Goal: Transaction & Acquisition: Obtain resource

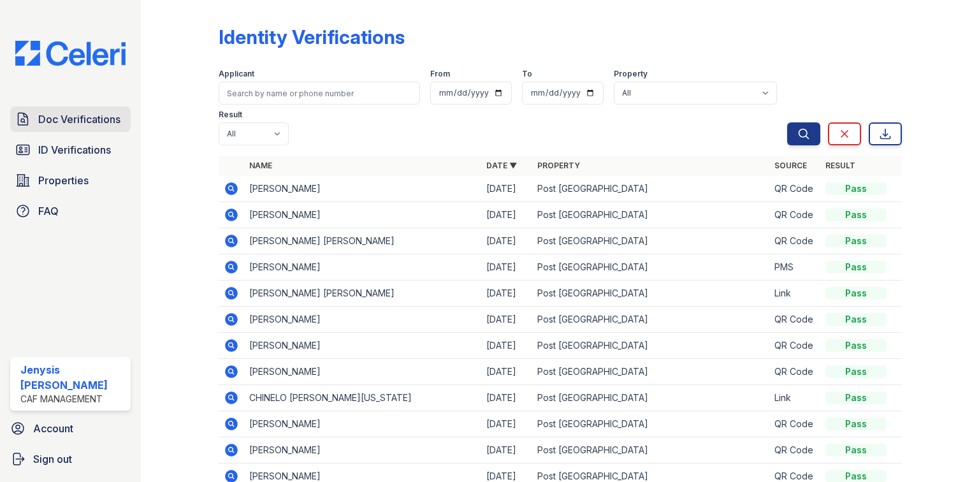
click at [57, 122] on span "Doc Verifications" at bounding box center [79, 119] width 82 height 15
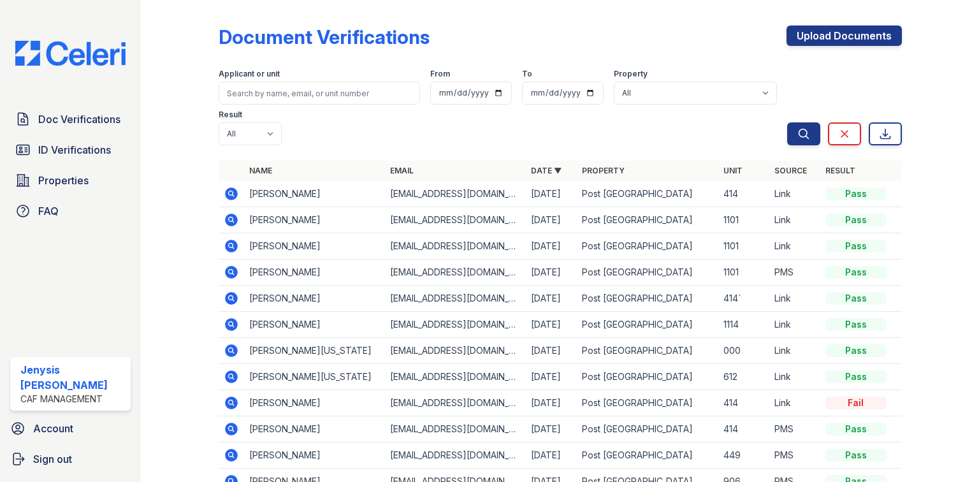
click at [232, 186] on icon at bounding box center [231, 193] width 15 height 15
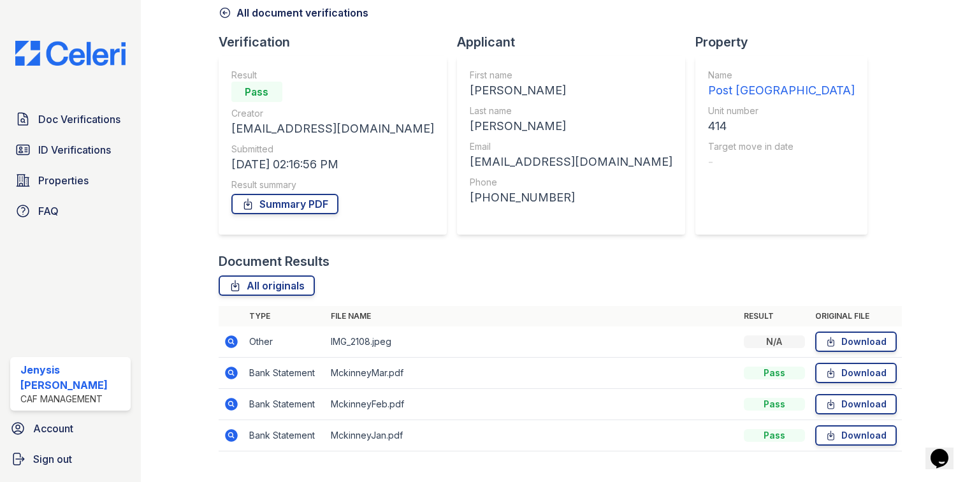
scroll to position [86, 0]
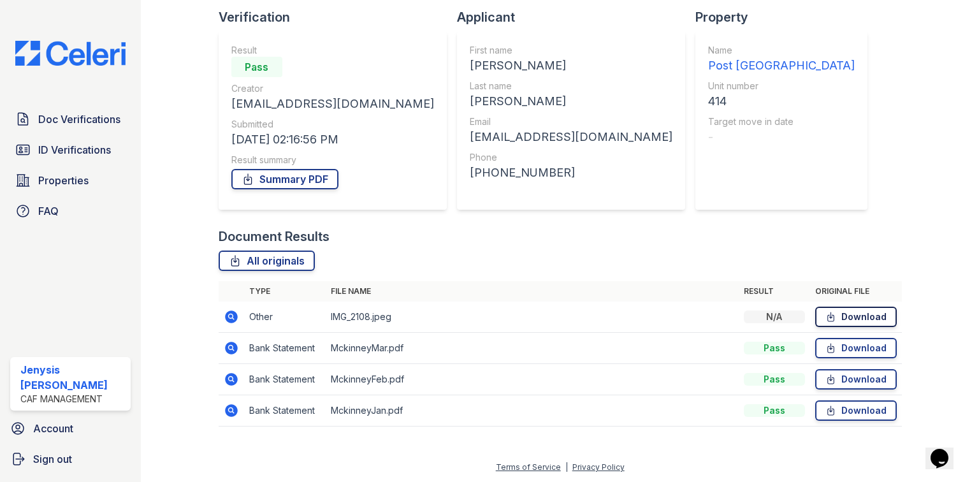
click at [852, 324] on link "Download" at bounding box center [856, 317] width 82 height 20
click at [228, 323] on icon at bounding box center [231, 316] width 15 height 15
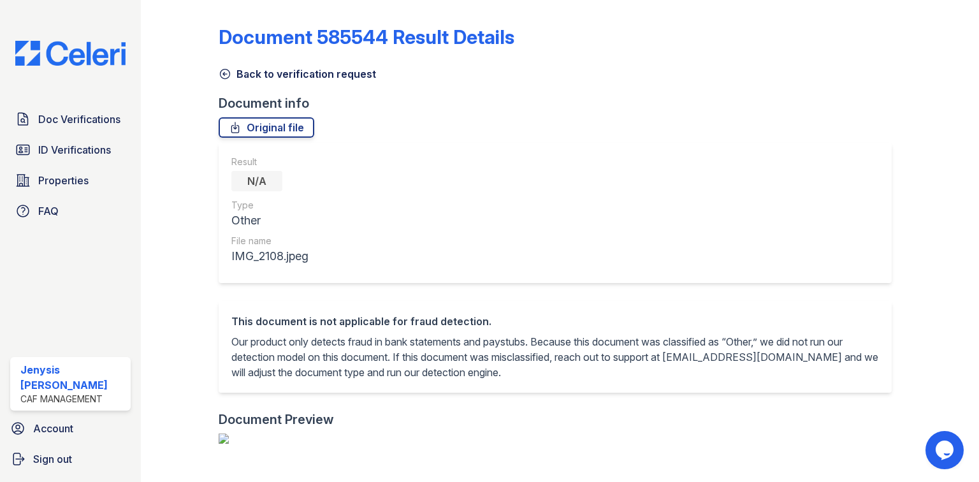
click at [235, 68] on link "Back to verification request" at bounding box center [297, 73] width 157 height 15
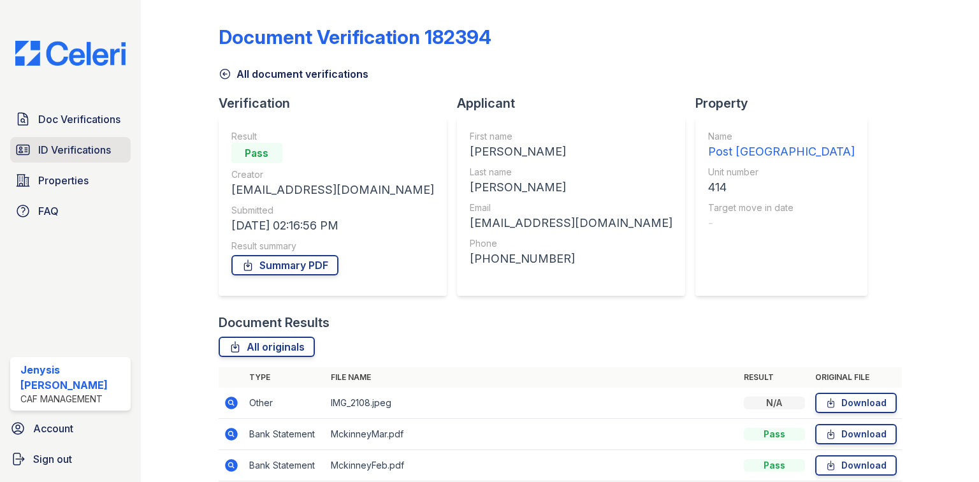
click at [84, 157] on span "ID Verifications" at bounding box center [74, 149] width 73 height 15
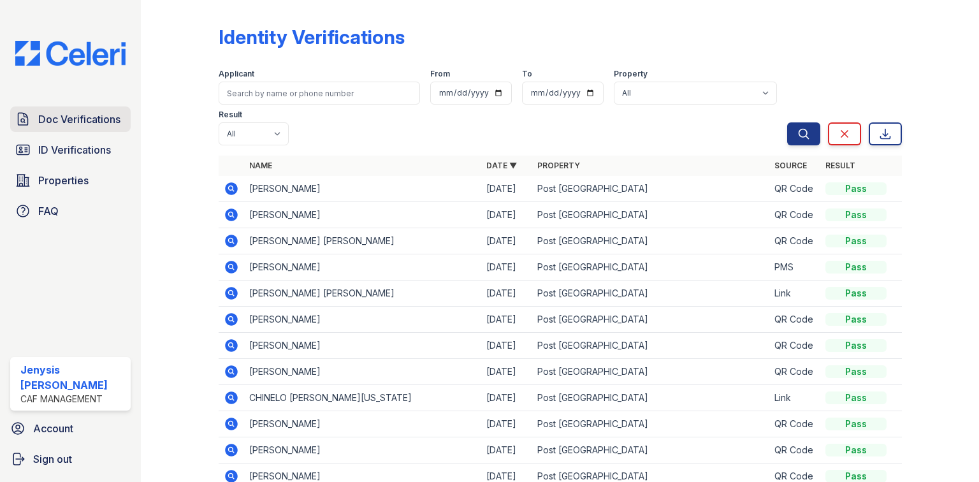
click at [94, 120] on span "Doc Verifications" at bounding box center [79, 119] width 82 height 15
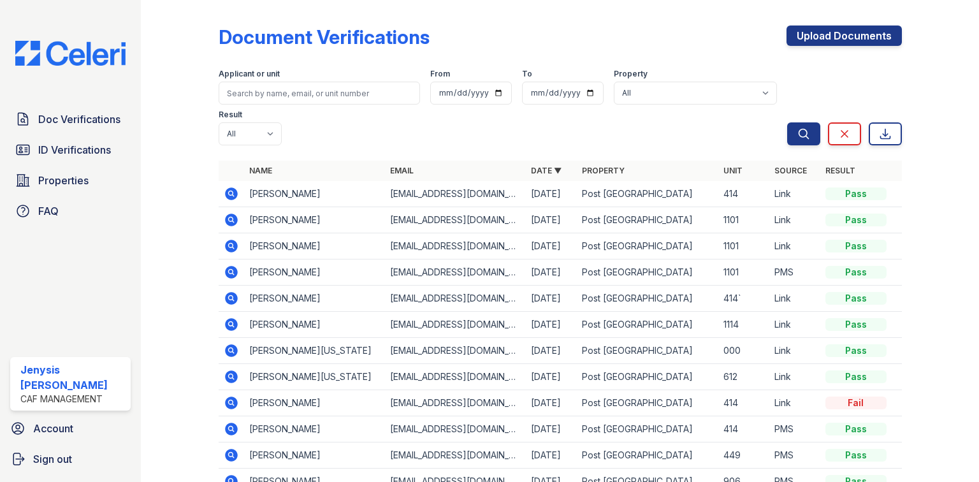
click at [227, 292] on icon at bounding box center [231, 298] width 13 height 13
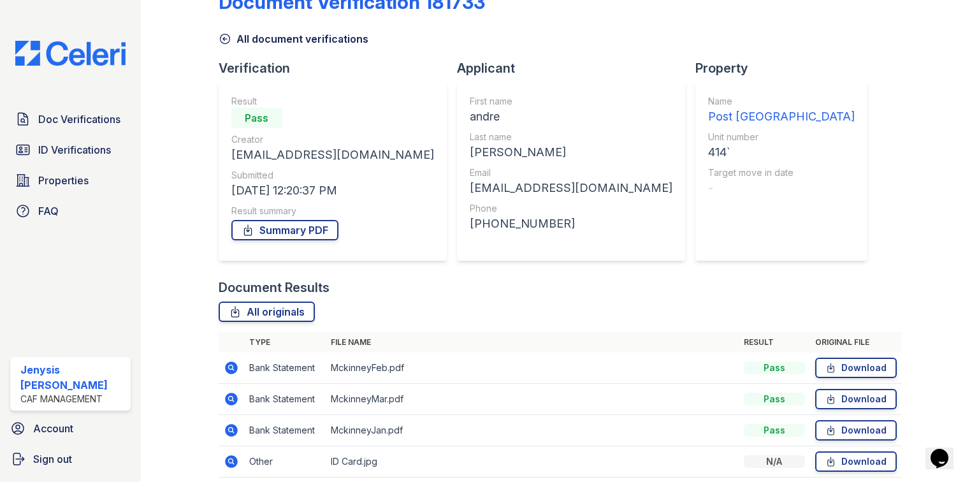
scroll to position [86, 0]
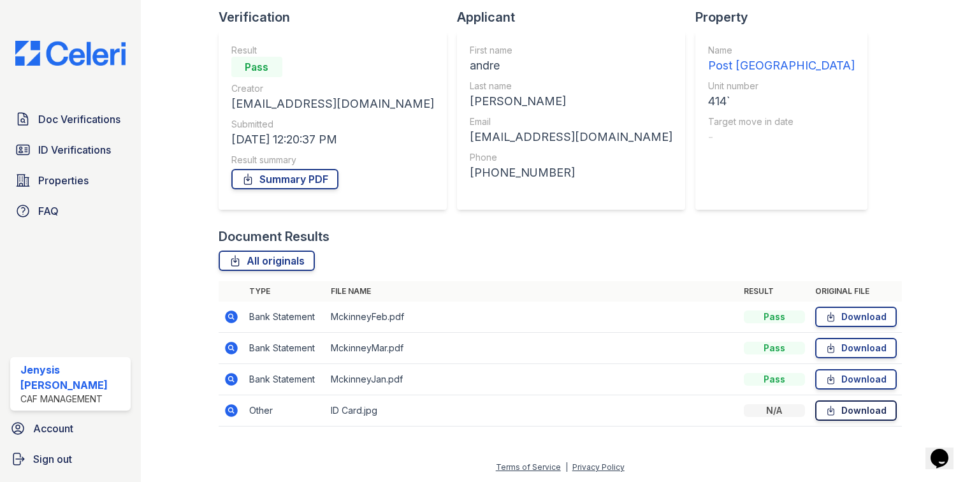
click at [832, 405] on link "Download" at bounding box center [856, 410] width 82 height 20
click at [902, 150] on div at bounding box center [930, 179] width 57 height 520
click at [845, 419] on link "Download" at bounding box center [856, 410] width 82 height 20
